Goal: Find specific page/section: Find specific page/section

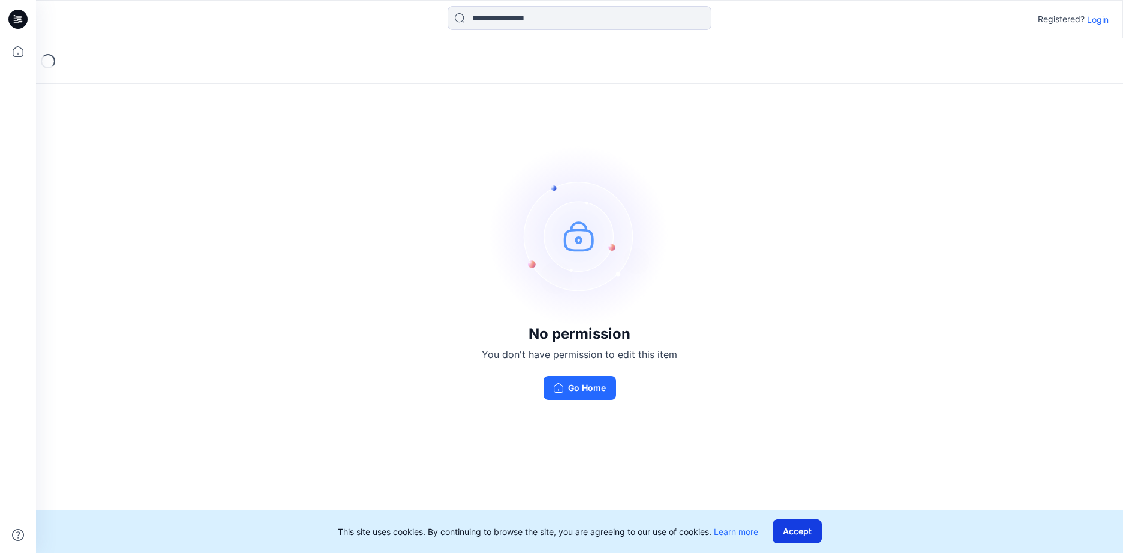
click at [819, 535] on button "Accept" at bounding box center [797, 532] width 49 height 24
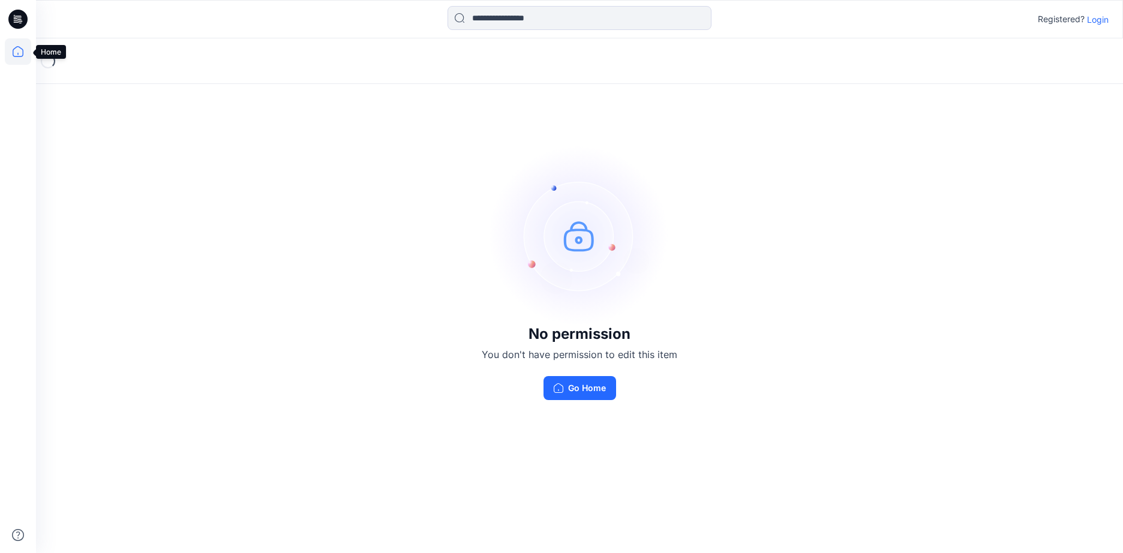
click at [17, 56] on icon at bounding box center [18, 51] width 26 height 26
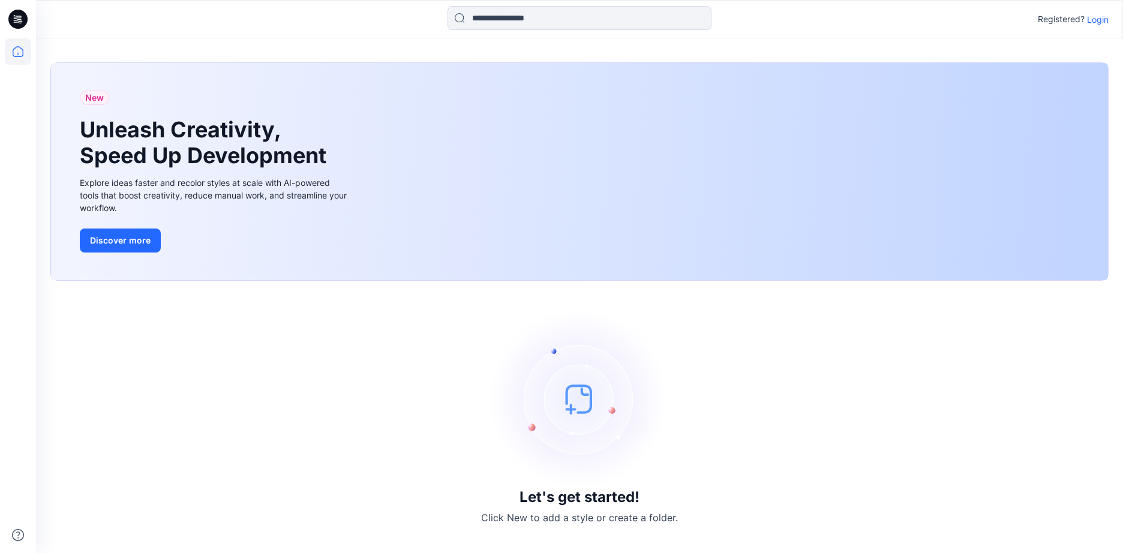
click at [23, 26] on icon at bounding box center [17, 19] width 19 height 19
